Goal: Task Accomplishment & Management: Use online tool/utility

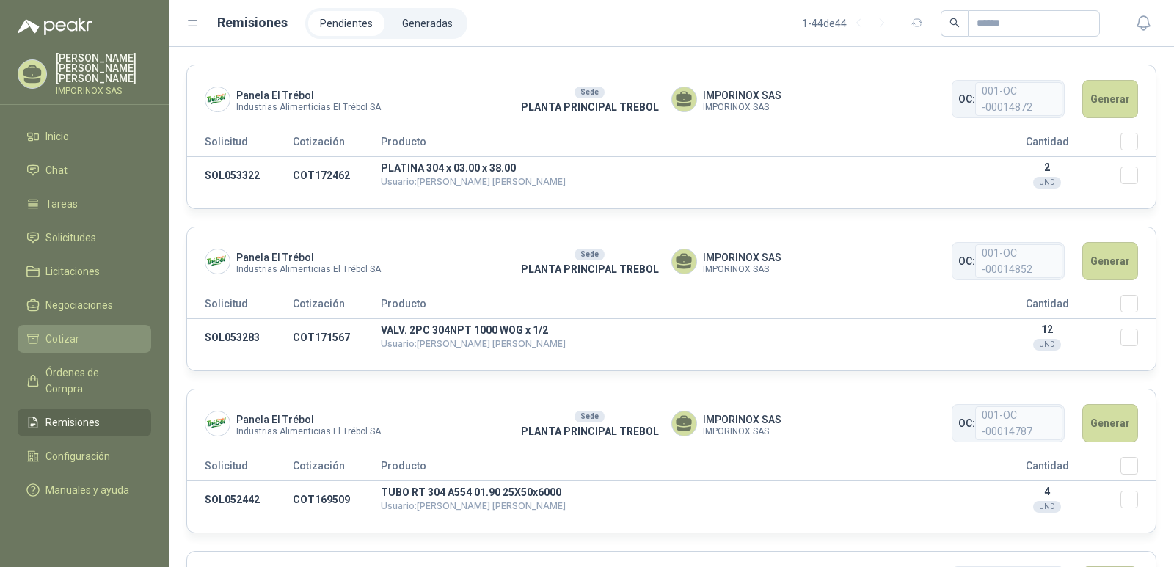
click at [50, 331] on span "Cotizar" at bounding box center [63, 339] width 34 height 16
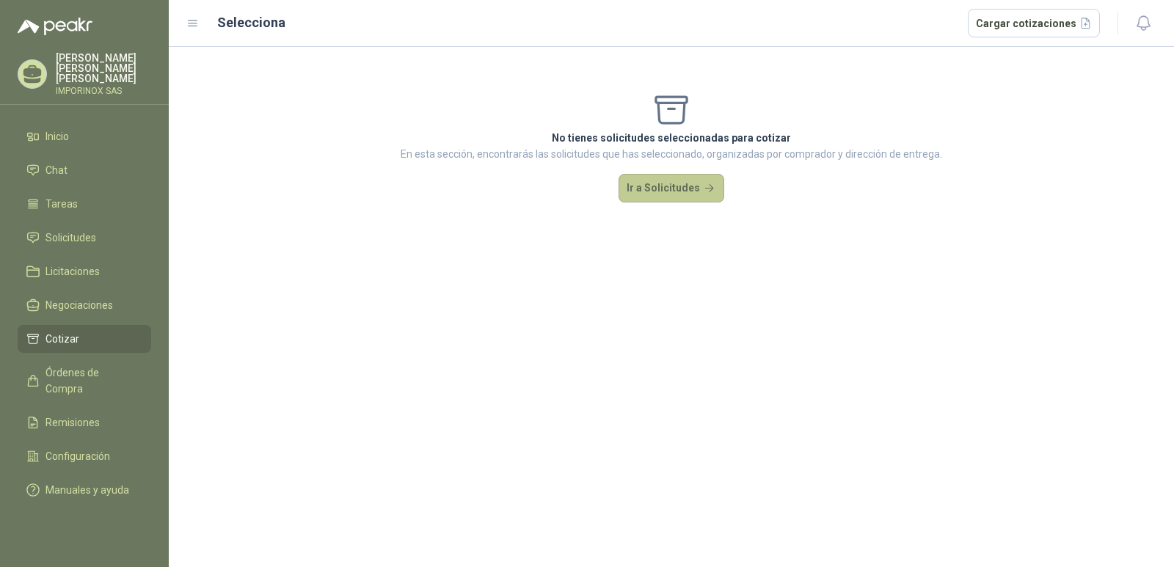
click at [657, 181] on button "Ir a Solicitudes" at bounding box center [672, 188] width 106 height 29
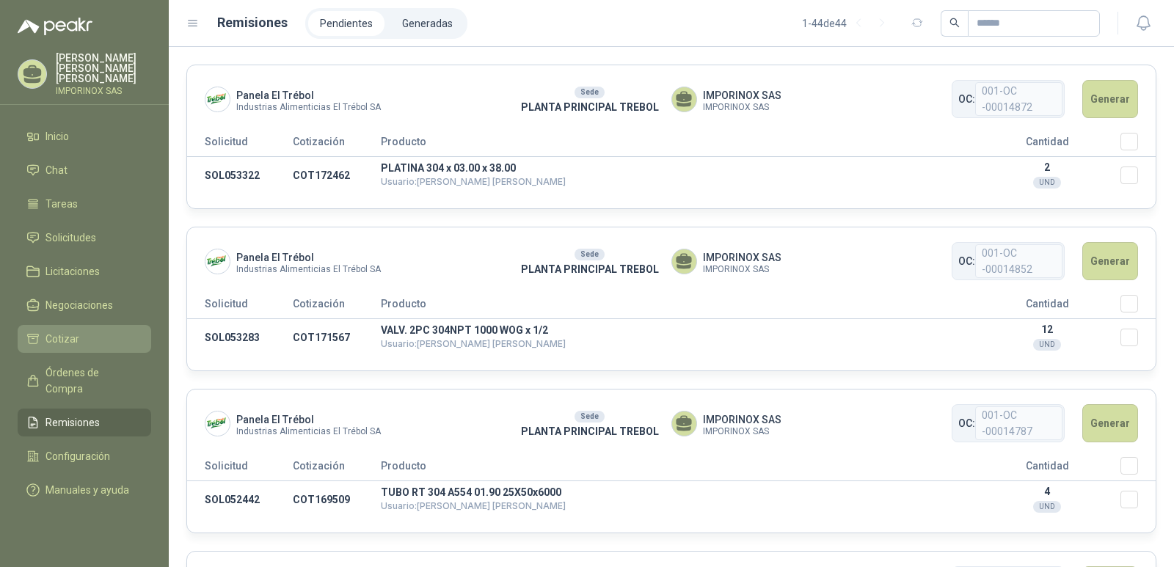
click at [56, 331] on span "Cotizar" at bounding box center [63, 339] width 34 height 16
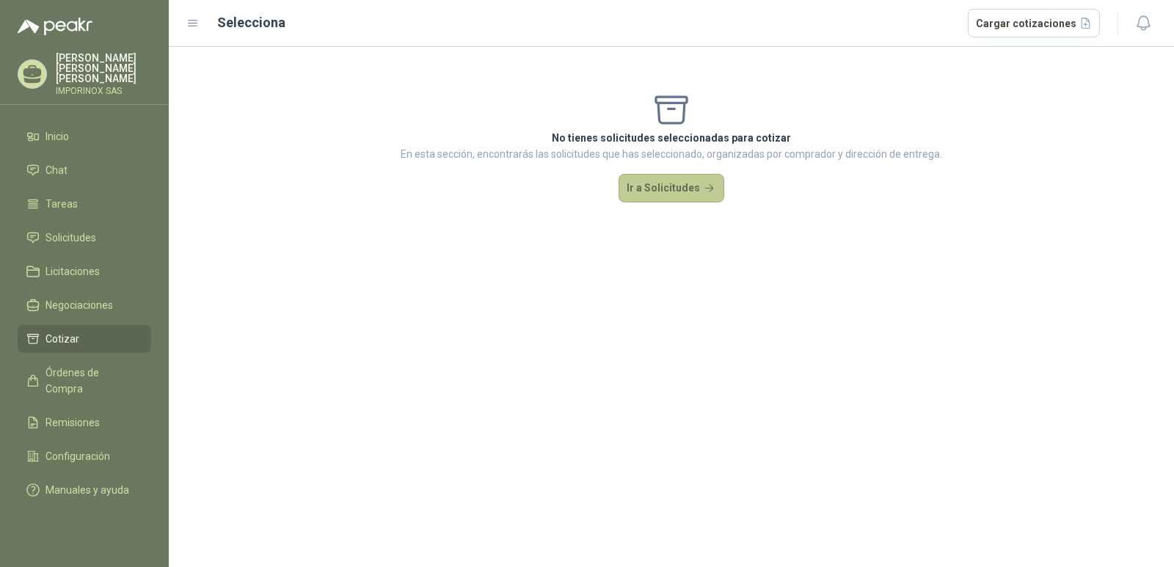
click at [671, 192] on button "Ir a Solicitudes" at bounding box center [672, 188] width 106 height 29
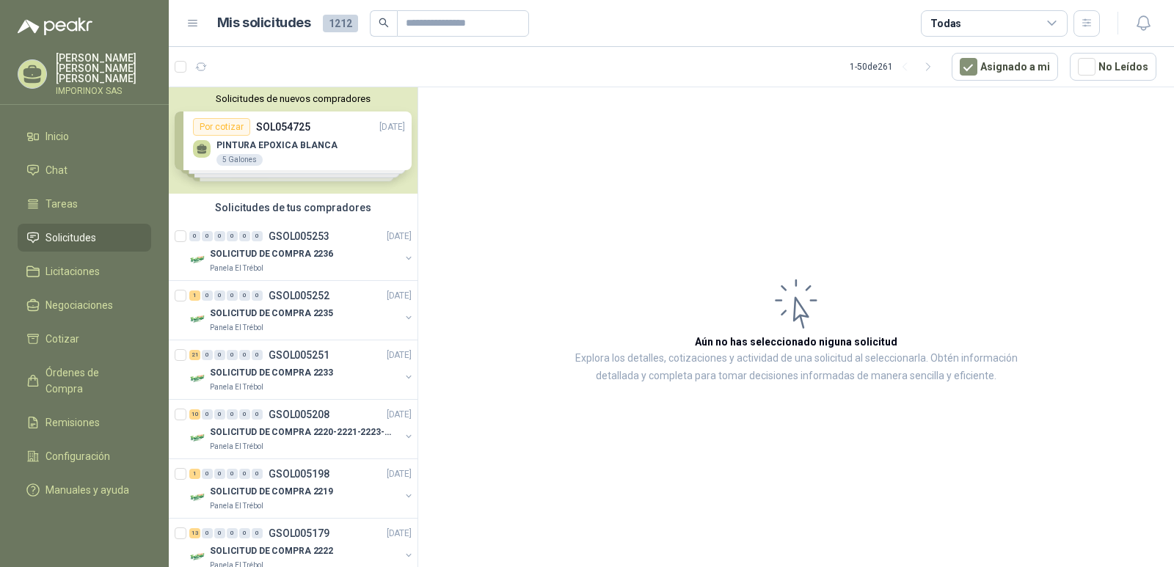
click at [288, 140] on div "Solicitudes de nuevos compradores Por cotizar SOL054725 [DATE] PINTURA EPOXICA …" at bounding box center [293, 140] width 249 height 106
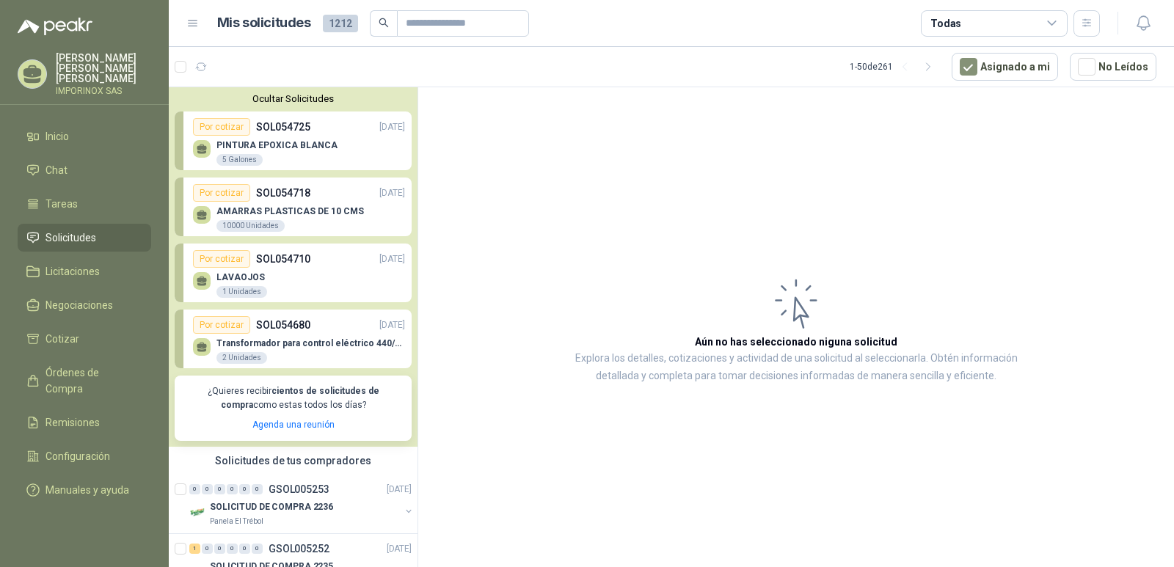
click at [320, 98] on button "Ocultar Solicitudes" at bounding box center [293, 98] width 237 height 11
